Goal: Find specific page/section: Find specific page/section

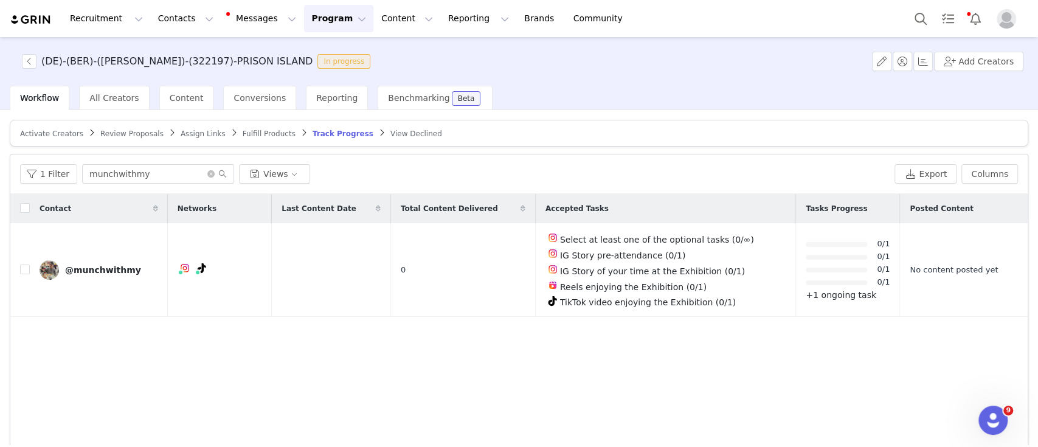
scroll to position [2, 0]
click at [207, 171] on icon "icon: close-circle" at bounding box center [210, 173] width 7 height 7
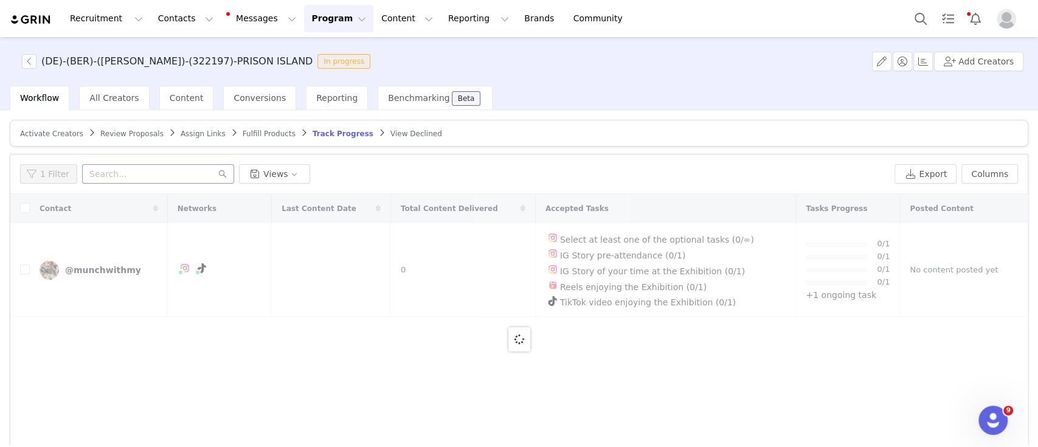
click at [309, 7] on button "Program Program" at bounding box center [338, 18] width 69 height 27
click at [316, 46] on link "Activations" at bounding box center [323, 54] width 96 height 22
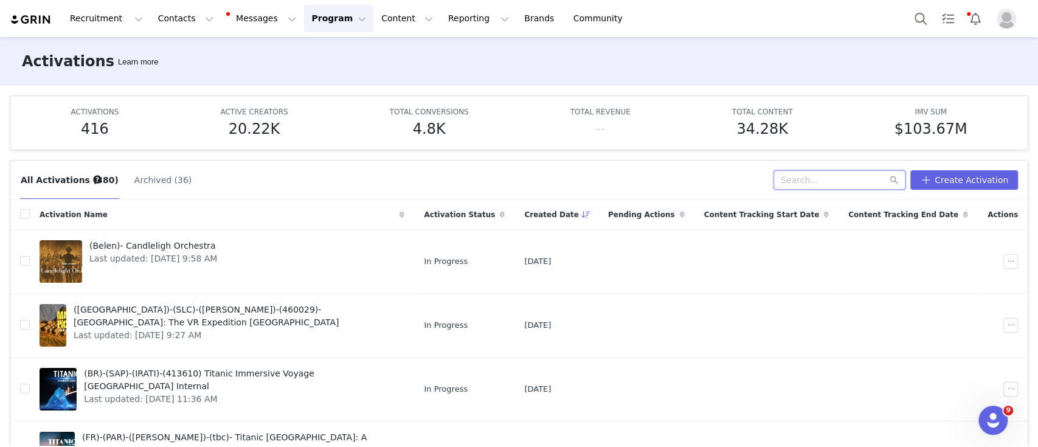
click at [804, 184] on input "text" at bounding box center [839, 179] width 132 height 19
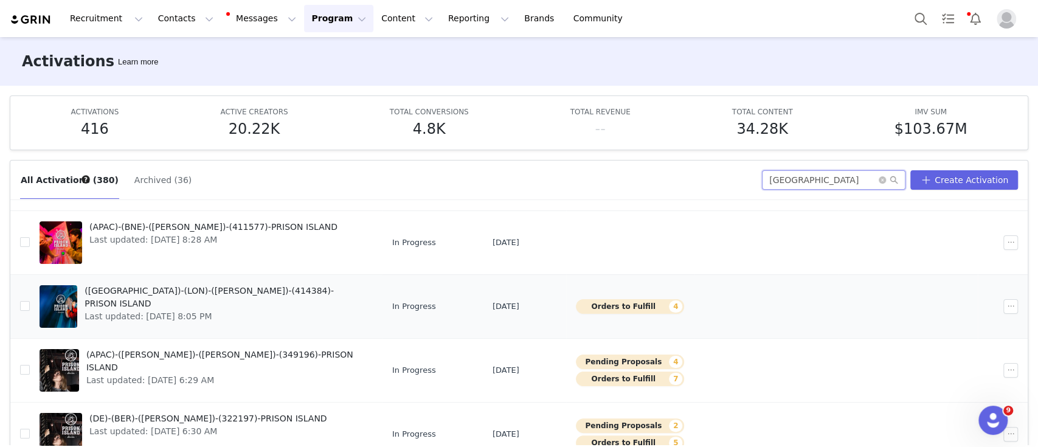
scroll to position [19, 0]
type input "[GEOGRAPHIC_DATA]"
click at [175, 357] on span "(APAC)-([PERSON_NAME])-([PERSON_NAME])-(349196)-PRISON ISLAND" at bounding box center [225, 361] width 279 height 26
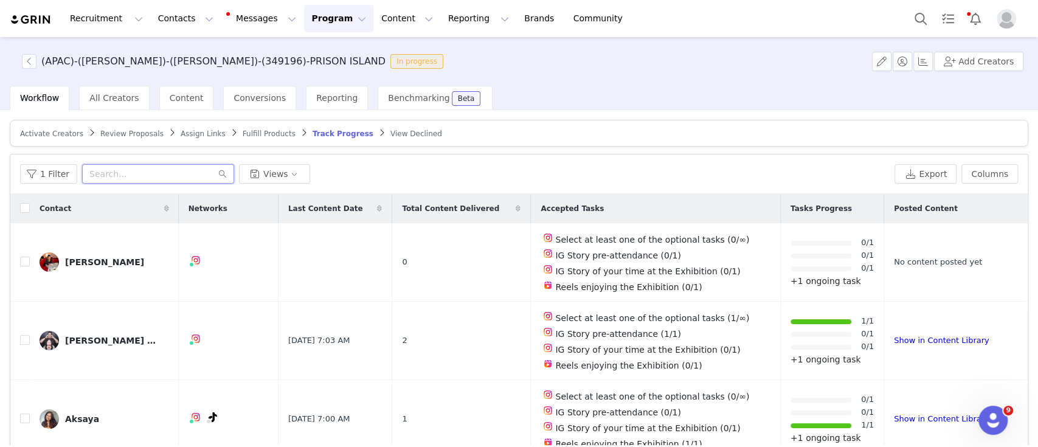
click at [116, 173] on input "text" at bounding box center [158, 173] width 152 height 19
paste input "[DATE]"
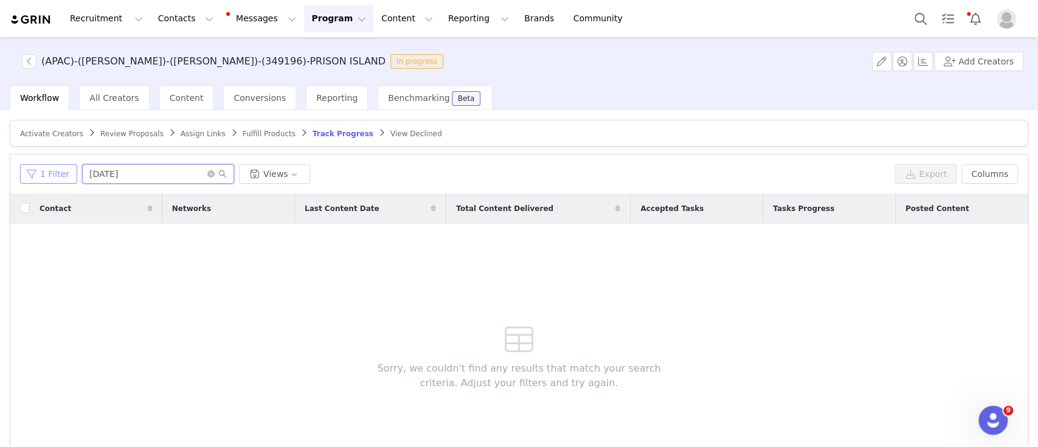
drag, startPoint x: 135, startPoint y: 173, endPoint x: 57, endPoint y: 181, distance: 78.8
click at [57, 181] on div "1 Filter [DATE] Views" at bounding box center [454, 173] width 869 height 19
click at [107, 175] on input "melbify" at bounding box center [158, 173] width 152 height 19
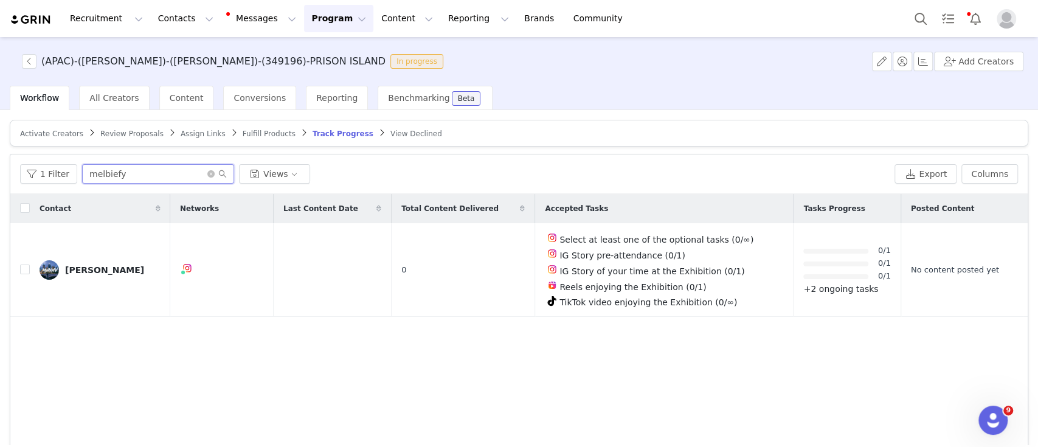
type input "melbiefy"
click at [207, 171] on icon "icon: close-circle" at bounding box center [210, 173] width 7 height 7
